Goal: Transaction & Acquisition: Purchase product/service

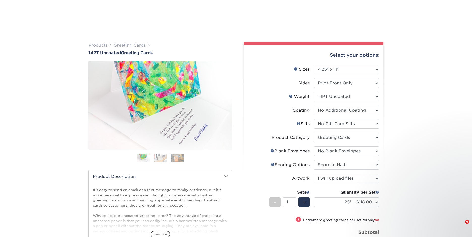
select select "4.25x11.00"
select select "c4055f3c-a707-4a99-931b-ce83690041fd"
select select "b7f8198f-f281-4438-a52e-cd7a5c5c0cfc"
select select "9f137334-7cf0-4a73-8a74-a4df662606ea"
select select "b23166fa-223a-4016-b2d3-d3438452c7d9"
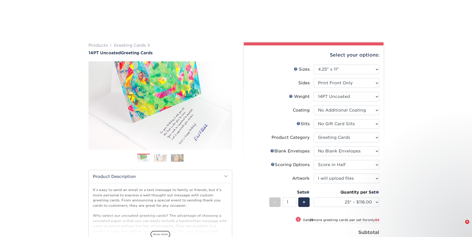
select select "upload"
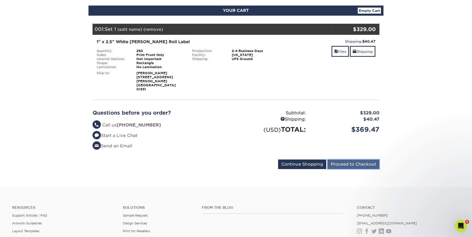
click at [352, 159] on input "Proceed to Checkout" at bounding box center [354, 164] width 52 height 10
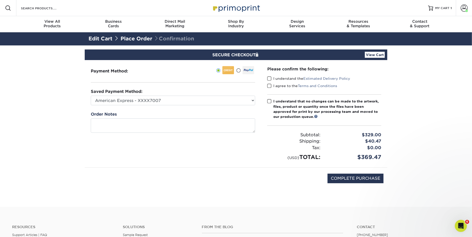
click at [257, 101] on div "Payment Method:" at bounding box center [173, 113] width 177 height 107
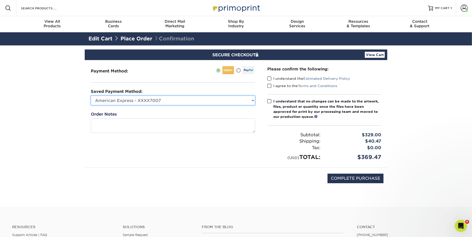
click at [251, 97] on select "American Express - XXXX7007 American Express - XXXX8005 New Credit Card" at bounding box center [173, 101] width 164 height 10
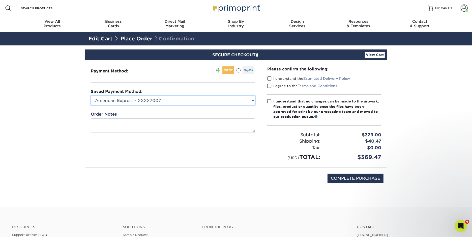
select select
click at [91, 96] on select "American Express - XXXX7007 American Express - XXXX8005 New Credit Card" at bounding box center [173, 101] width 164 height 10
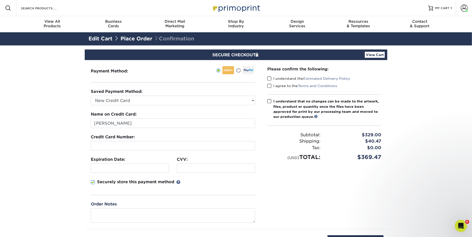
click at [62, 118] on section "SECURE CHECKOUT View Cart Payment Method: Saved Payment Method:" at bounding box center [236, 156] width 472 height 223
click at [92, 180] on span at bounding box center [93, 182] width 4 height 5
click at [0, 0] on input "Securely store this payment method" at bounding box center [0, 0] width 0 height 0
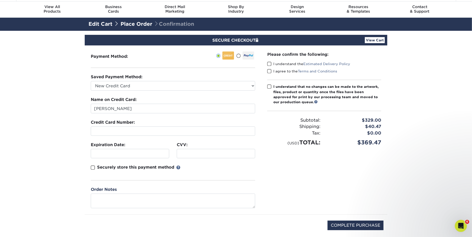
scroll to position [9, 0]
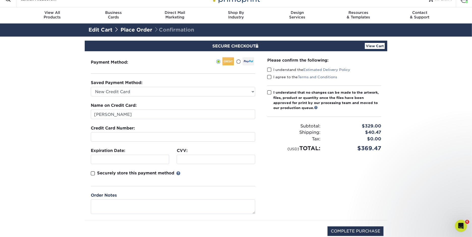
click at [271, 69] on span at bounding box center [269, 69] width 4 height 5
click at [0, 0] on input "I understand the Estimated Delivery Policy" at bounding box center [0, 0] width 0 height 0
click at [269, 77] on span at bounding box center [269, 77] width 4 height 5
click at [0, 0] on input "I agree to the Terms and Conditions" at bounding box center [0, 0] width 0 height 0
click at [270, 91] on span at bounding box center [269, 92] width 4 height 5
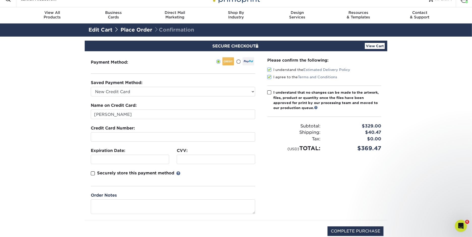
click at [0, 0] on input "I understand that no changes can be made to the artwork, files, product or quan…" at bounding box center [0, 0] width 0 height 0
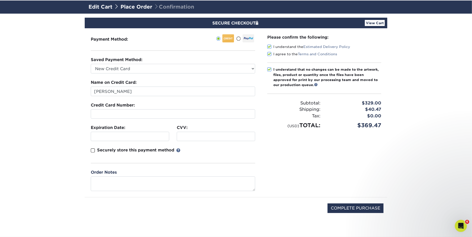
scroll to position [50, 0]
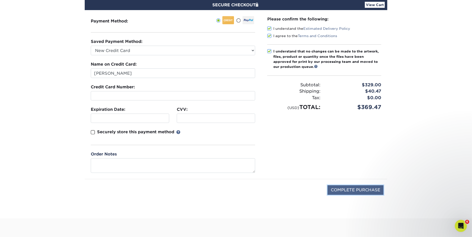
click at [347, 189] on input "COMPLETE PURCHASE" at bounding box center [356, 190] width 56 height 10
type input "PROCESSING, PLEASE WAIT..."
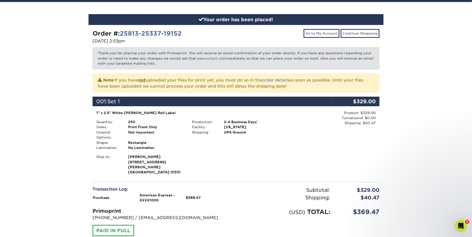
scroll to position [74, 0]
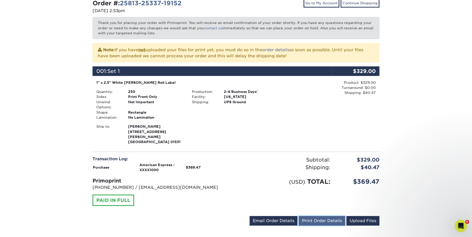
click at [334, 216] on link "Print Order Details" at bounding box center [322, 221] width 46 height 10
